Goal: Transaction & Acquisition: Book appointment/travel/reservation

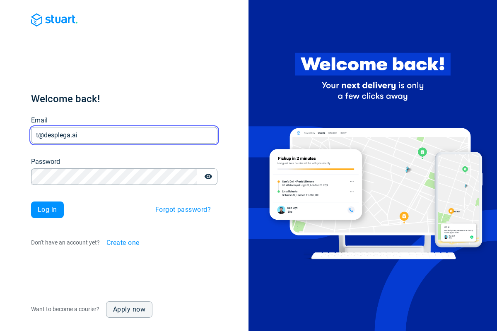
type input "t@desplega.ai"
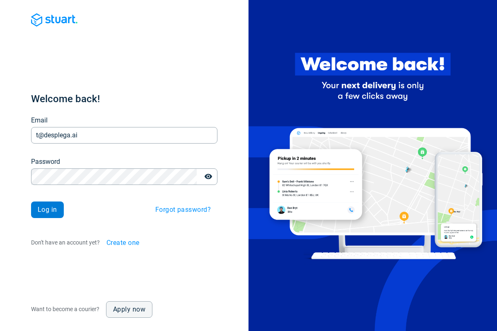
click at [47, 210] on span "Log in" at bounding box center [47, 210] width 19 height 7
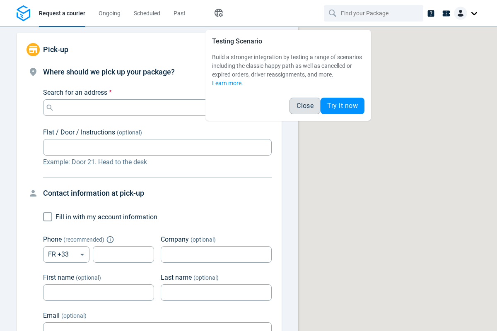
click at [305, 106] on span "Close" at bounding box center [304, 106] width 17 height 7
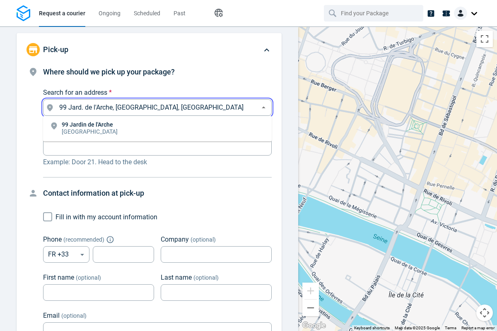
click at [157, 129] on li "[STREET_ADDRESS]" at bounding box center [157, 128] width 229 height 19
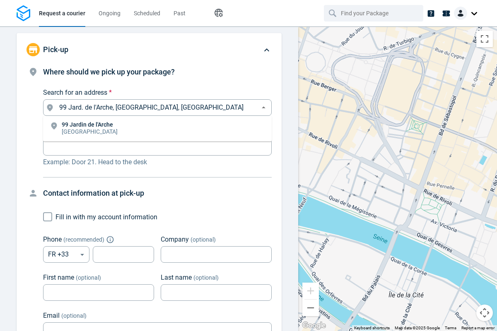
type input "99 Jard. de l'Arche, [GEOGRAPHIC_DATA], [GEOGRAPHIC_DATA]"
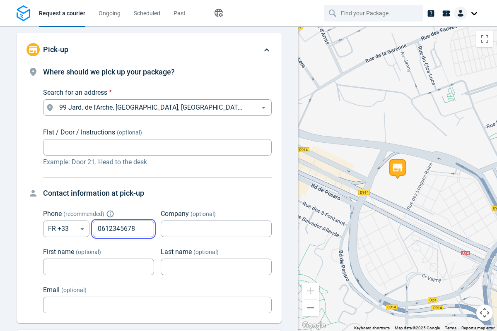
type input "0612345678"
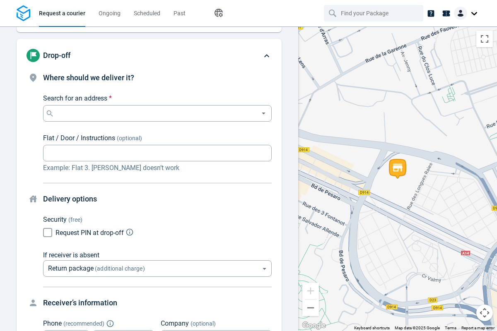
scroll to position [81, 0]
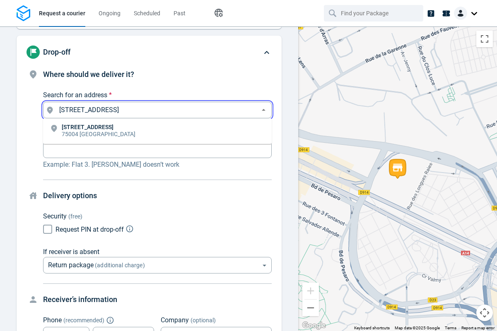
click at [157, 131] on li "[STREET_ADDRESS]" at bounding box center [157, 131] width 229 height 19
type input "[STREET_ADDRESS]"
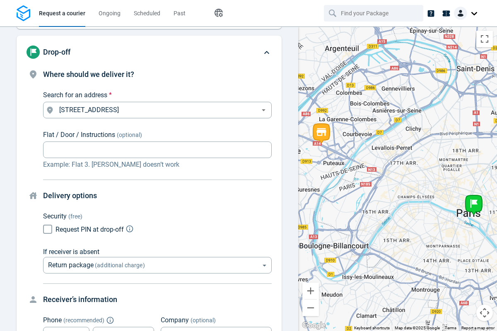
click at [157, 179] on body "Request a courier Ongoing Scheduled Past Happy Path Pick-up 99 Jard. [GEOGRAPHI…" at bounding box center [248, 165] width 497 height 331
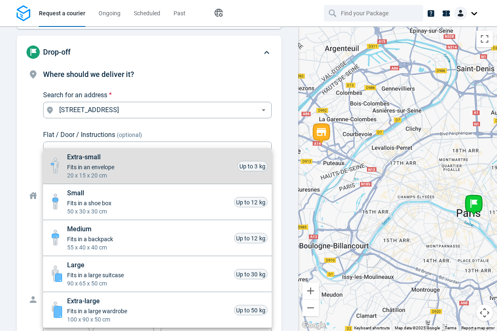
scroll to position [382, 0]
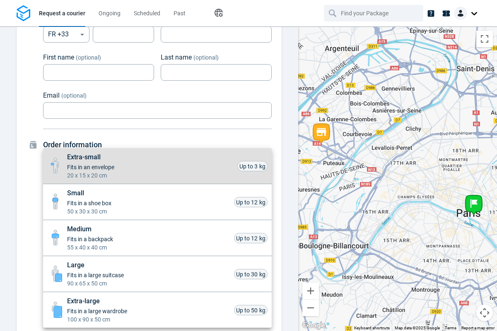
click at [157, 166] on li "Extra-small Fits in an envelope 20 x 15 x 20 cm Up to 3 kg" at bounding box center [157, 166] width 229 height 36
type input "xsmall"
